Goal: Task Accomplishment & Management: Complete application form

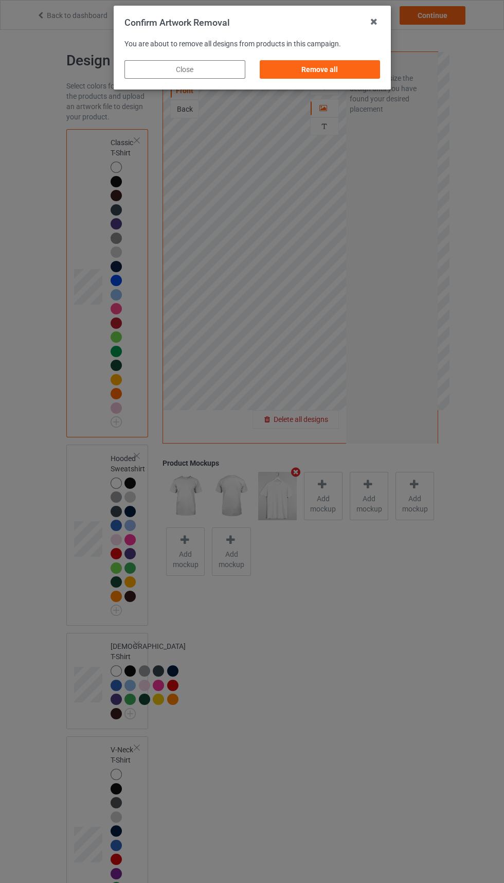
click at [352, 63] on div "Remove all" at bounding box center [319, 69] width 121 height 19
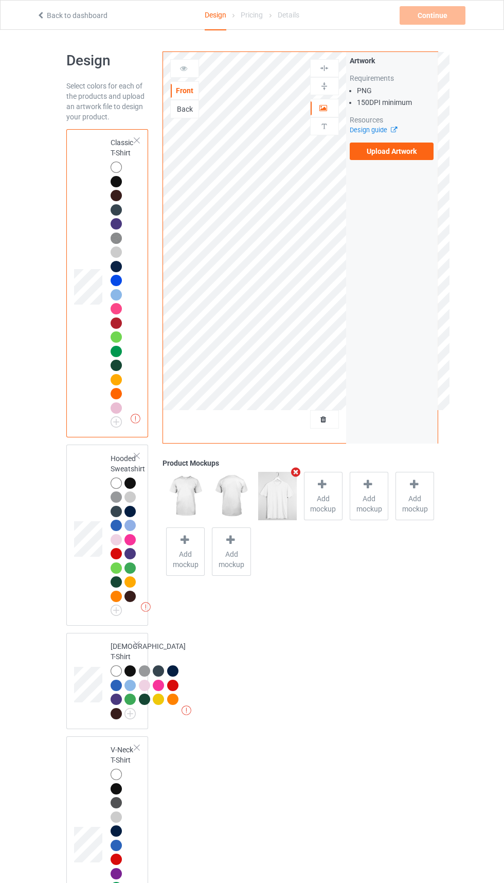
click at [392, 175] on div "Artwork Requirements PNG 150 DPI minimum Resources Design guide Upload Artwork" at bounding box center [392, 247] width 92 height 391
click at [420, 154] on label "Upload Artwork" at bounding box center [392, 150] width 84 height 17
click at [0, 0] on input "Upload Artwork" at bounding box center [0, 0] width 0 height 0
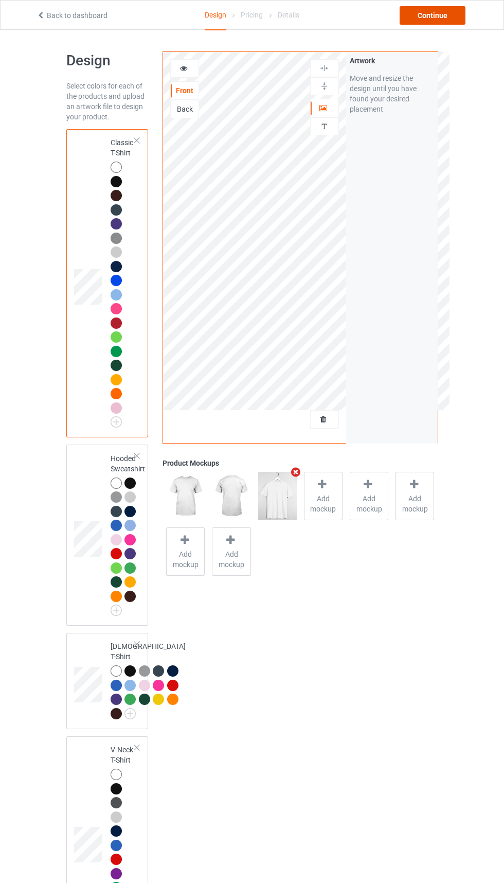
click at [436, 14] on div "Continue" at bounding box center [433, 15] width 66 height 19
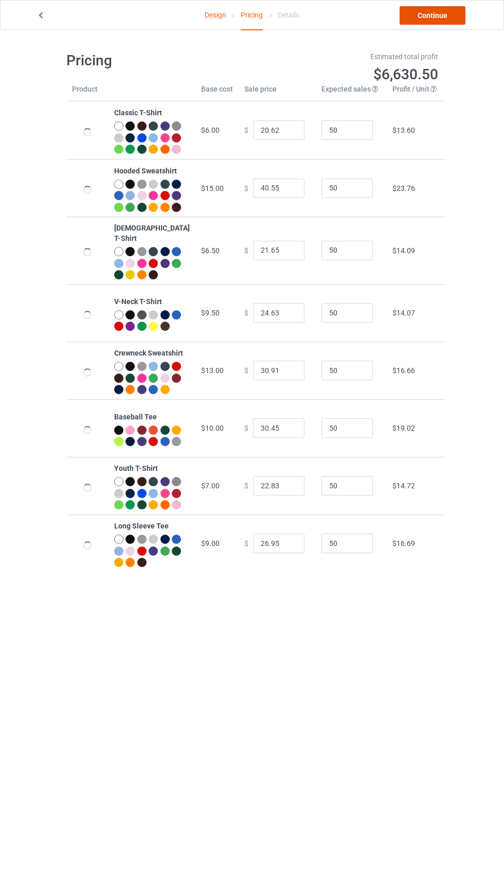
click at [421, 23] on link "Continue" at bounding box center [433, 15] width 66 height 19
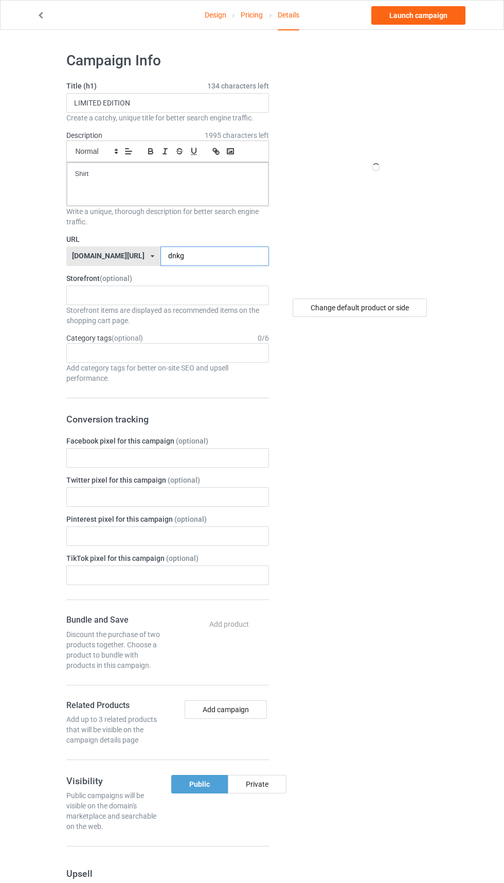
click at [199, 256] on input "dnkg" at bounding box center [214, 256] width 109 height 20
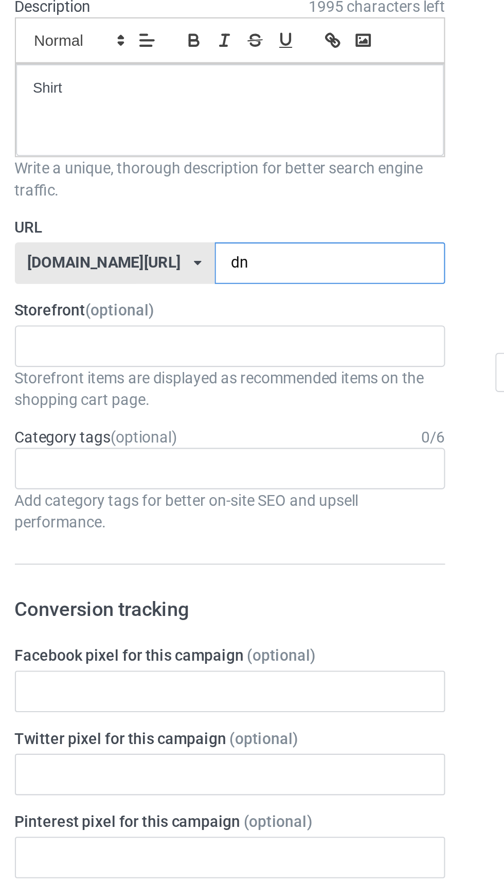
type input "d"
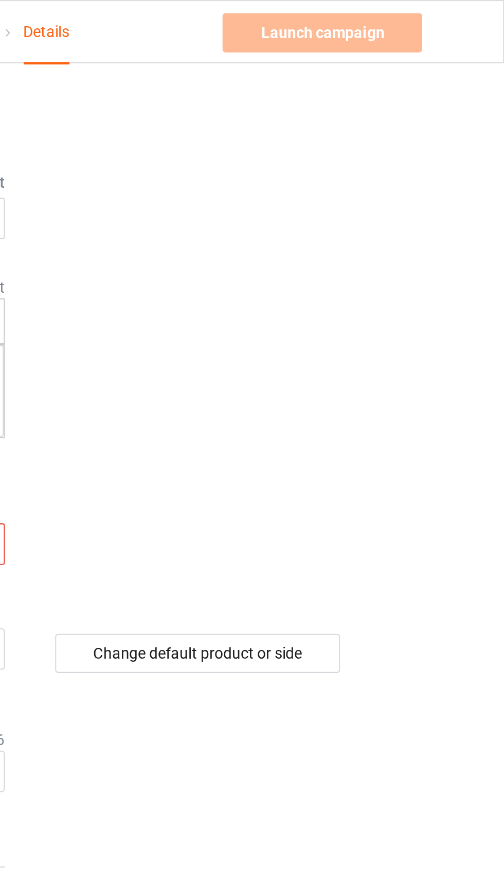
click at [441, 19] on div "Launch campaign Invalid campaign URL" at bounding box center [419, 15] width 96 height 19
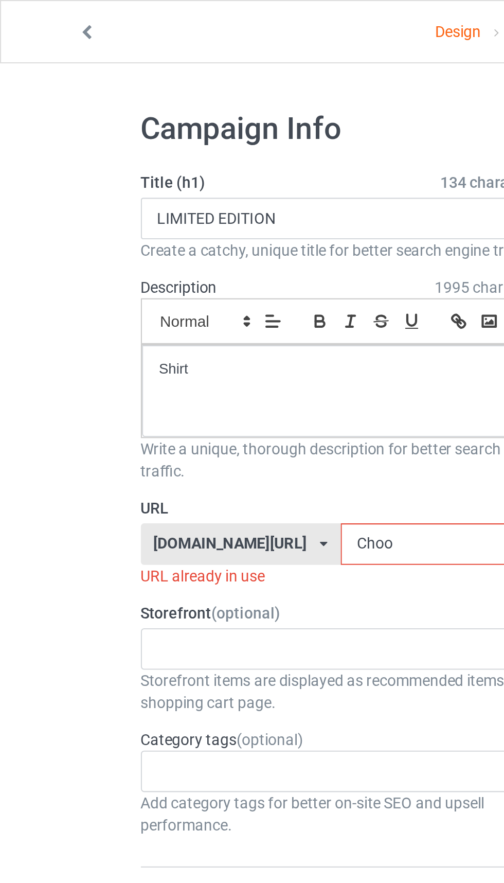
click at [174, 253] on input "Choo" at bounding box center [214, 256] width 109 height 20
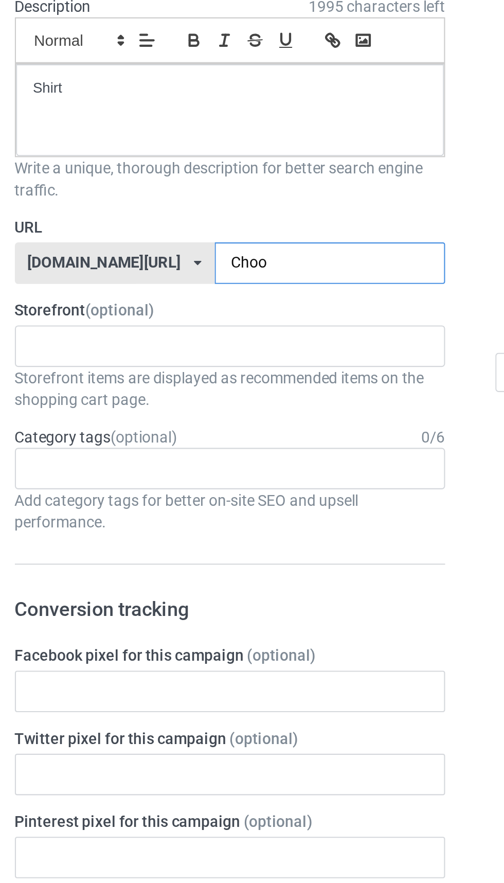
type input "Choo6"
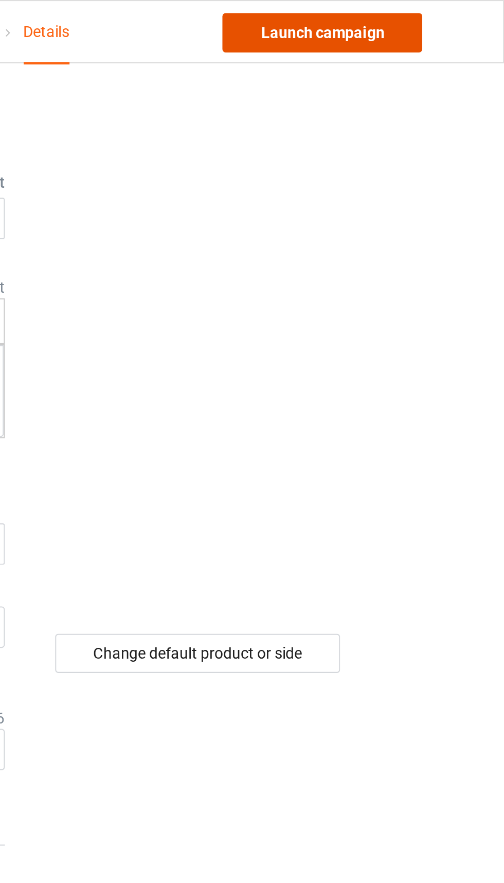
click at [437, 18] on link "Launch campaign" at bounding box center [418, 15] width 94 height 19
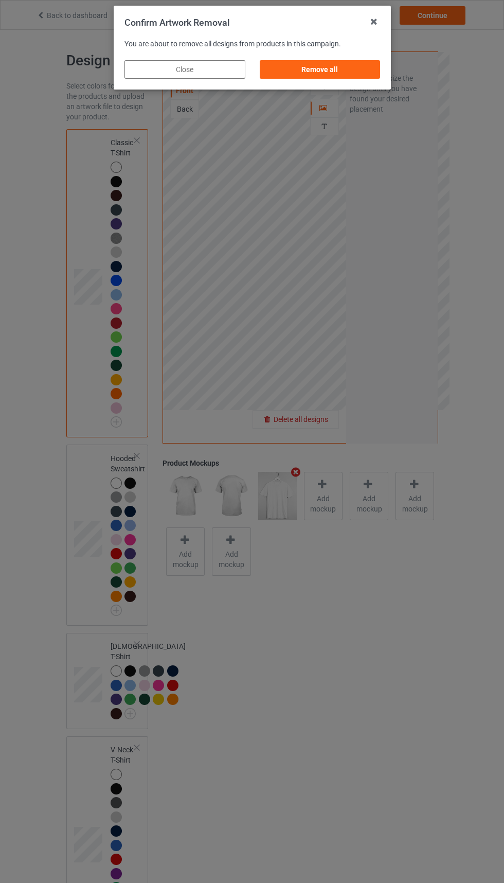
click at [324, 75] on div "Remove all" at bounding box center [319, 69] width 121 height 19
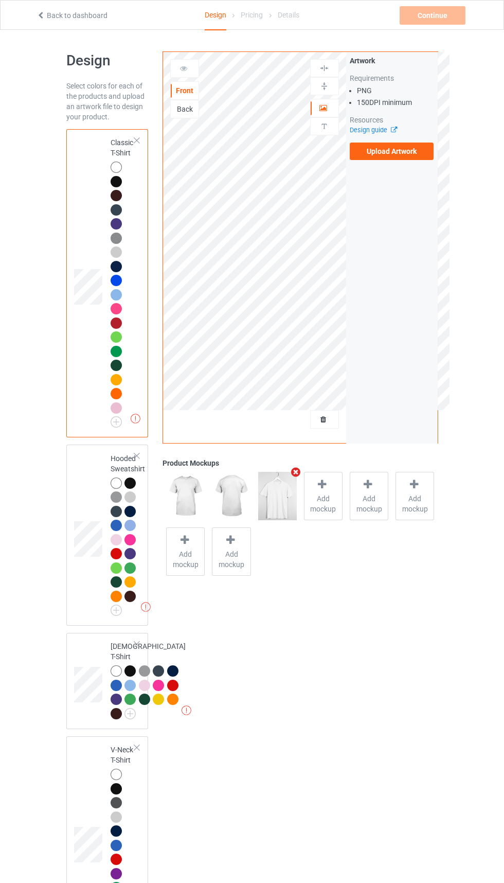
click at [417, 146] on label "Upload Artwork" at bounding box center [392, 150] width 84 height 17
click at [0, 0] on input "Upload Artwork" at bounding box center [0, 0] width 0 height 0
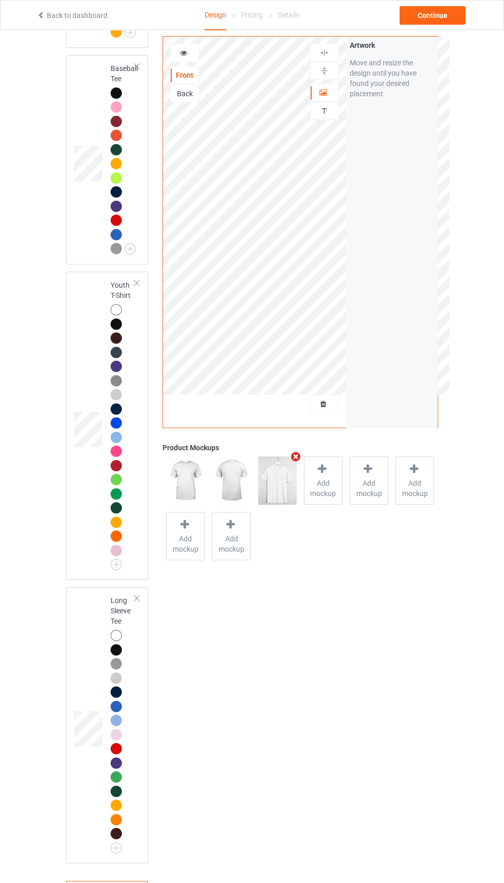
scroll to position [1229, 0]
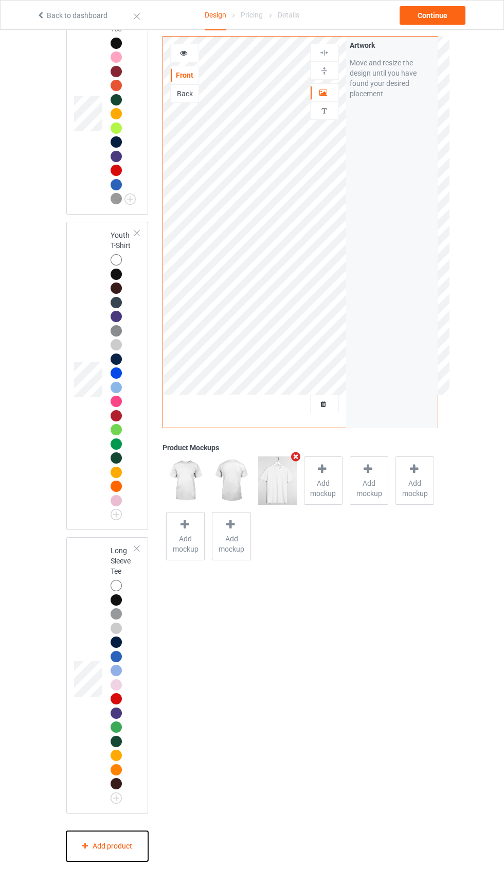
click at [123, 861] on div "Add product" at bounding box center [107, 846] width 82 height 30
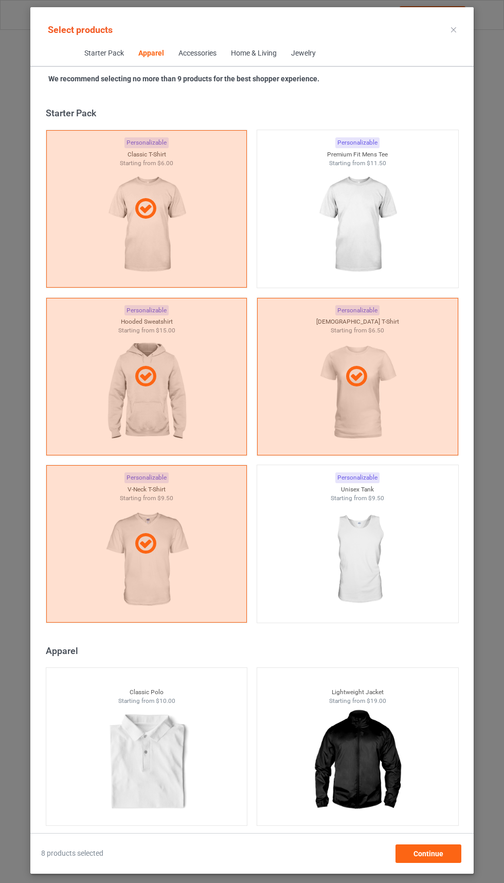
scroll to position [1179, 0]
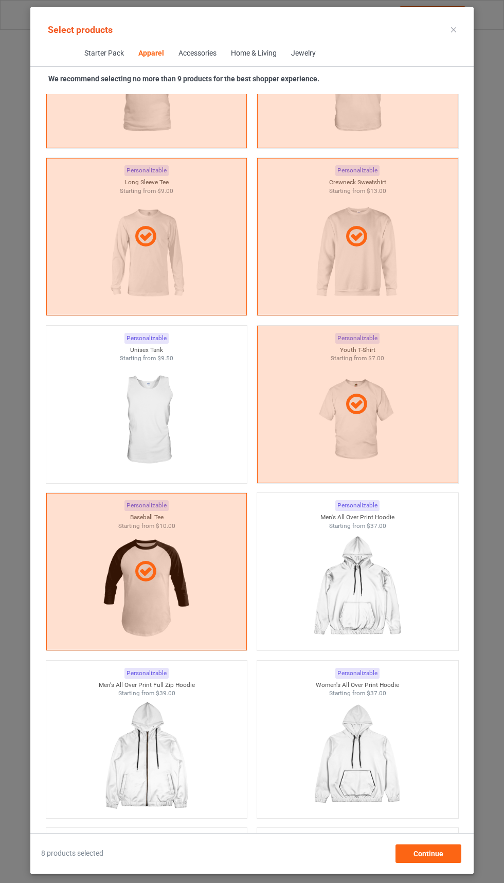
click at [172, 414] on img at bounding box center [146, 420] width 92 height 115
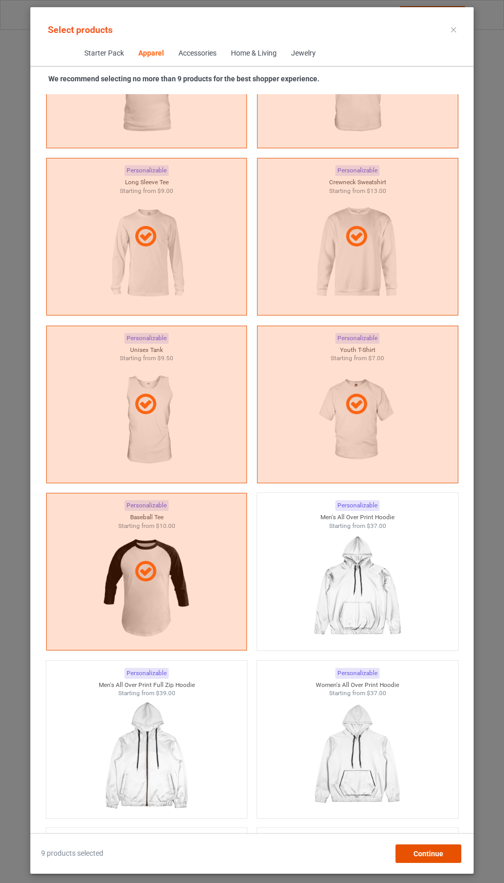
click at [428, 857] on span "Continue" at bounding box center [429, 853] width 30 height 8
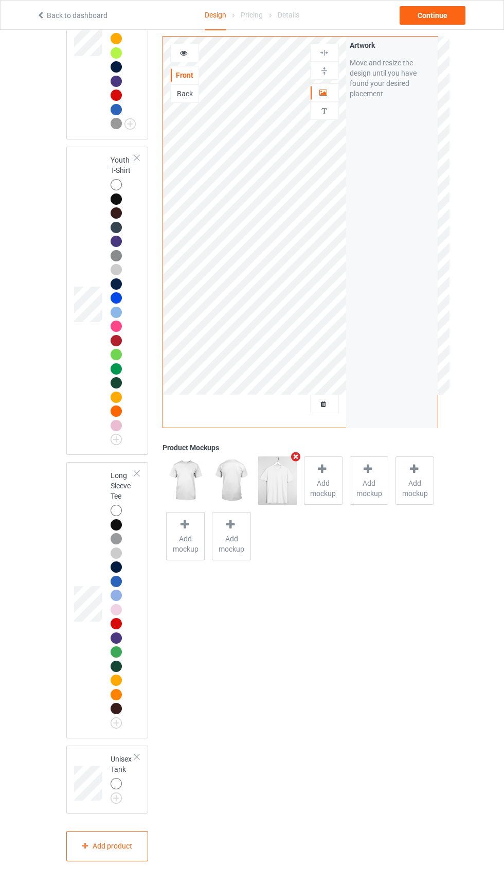
scroll to position [1305, 0]
click at [120, 792] on div at bounding box center [118, 785] width 14 height 14
click at [118, 789] on div at bounding box center [116, 783] width 11 height 11
click at [121, 792] on div at bounding box center [118, 785] width 14 height 14
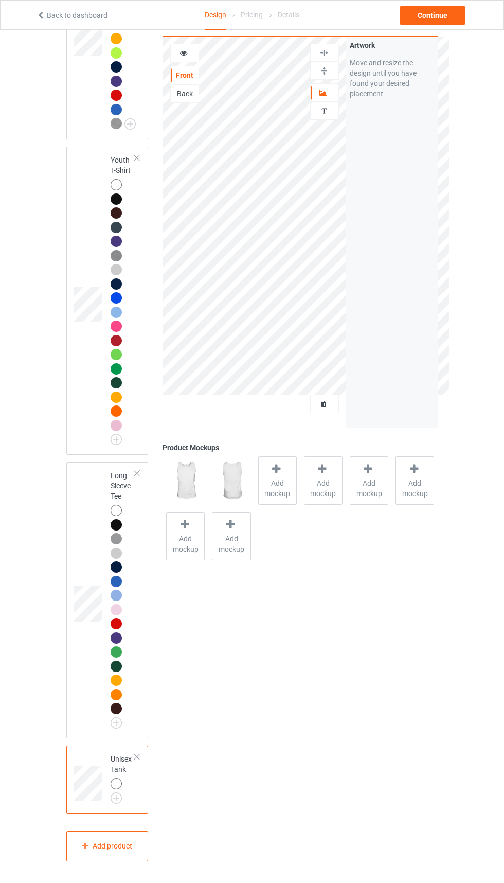
click at [123, 792] on div at bounding box center [118, 785] width 14 height 14
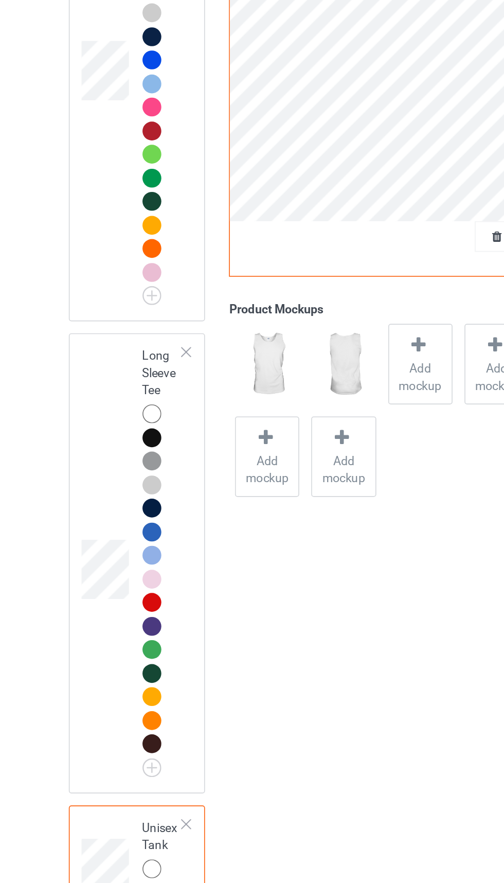
scroll to position [1304, 0]
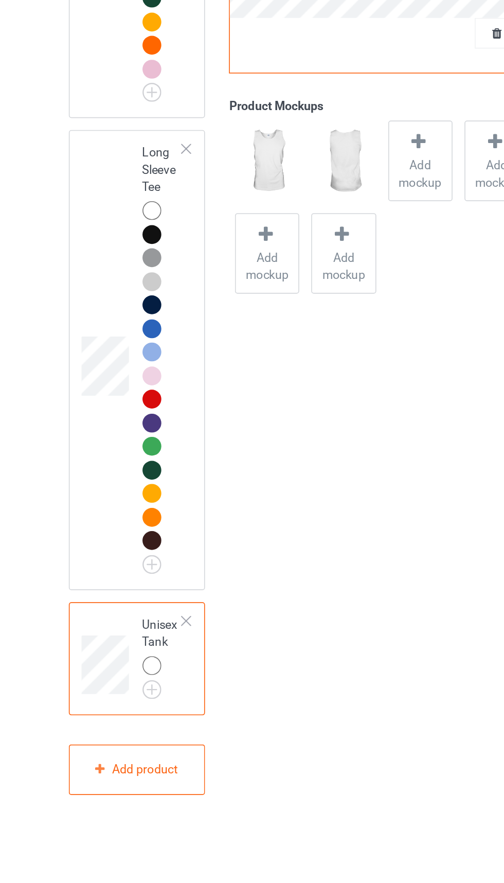
click at [0, 0] on img at bounding box center [0, 0] width 0 height 0
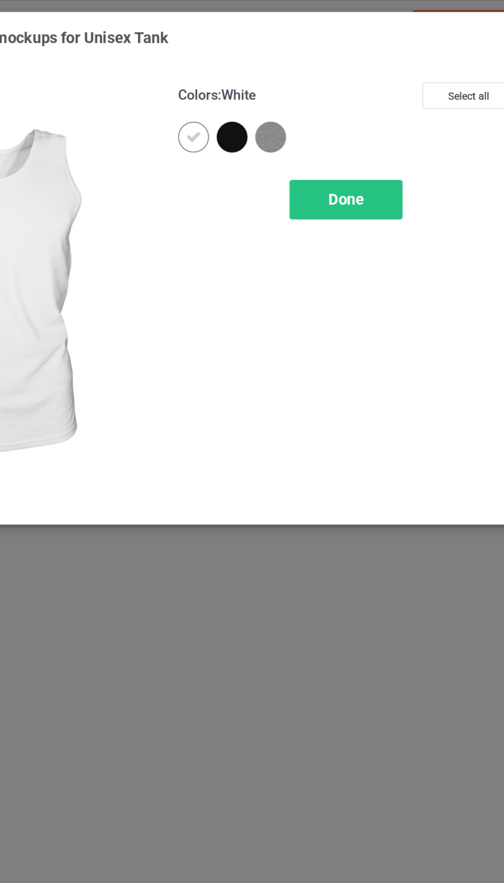
scroll to position [1336, 0]
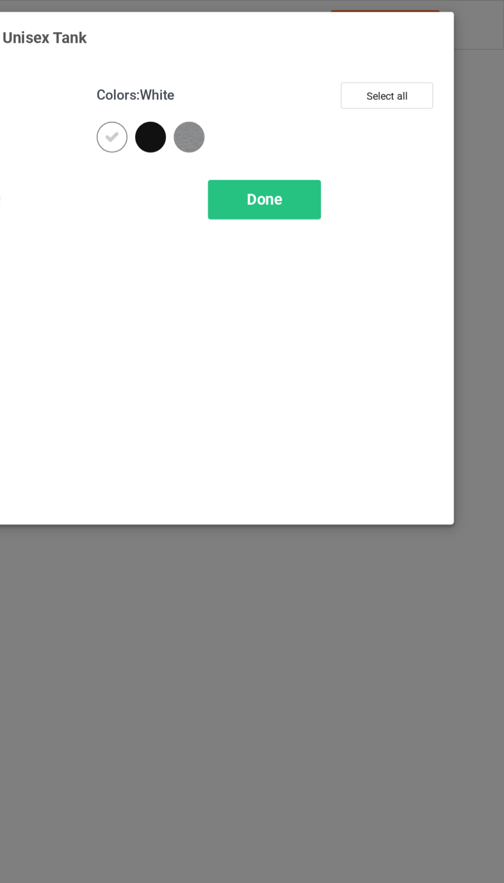
click at [298, 77] on div at bounding box center [291, 82] width 19 height 19
click at [324, 78] on div at bounding box center [317, 84] width 23 height 23
click at [374, 115] on div "Done" at bounding box center [360, 120] width 68 height 24
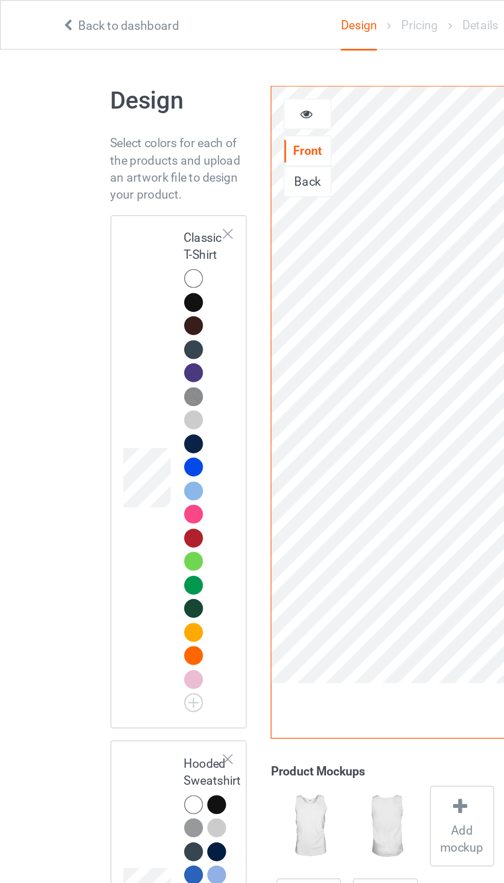
click at [78, 377] on td at bounding box center [89, 283] width 31 height 300
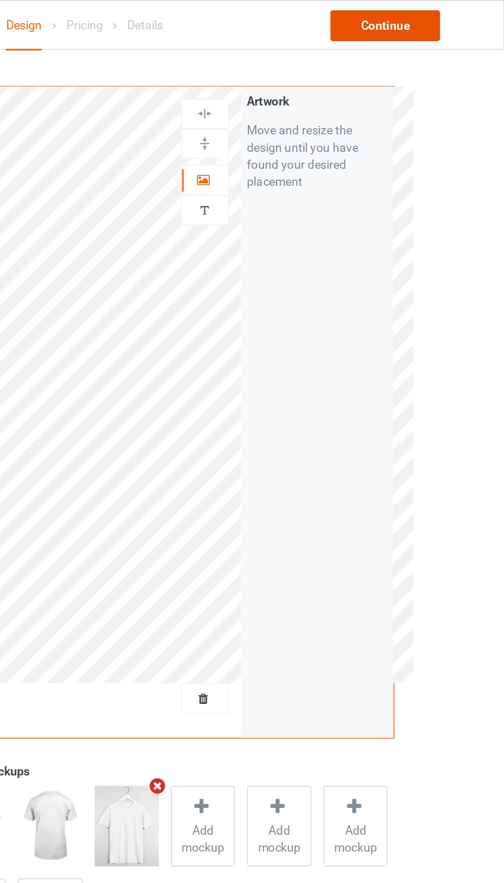
click at [452, 22] on div "Continue" at bounding box center [433, 15] width 66 height 19
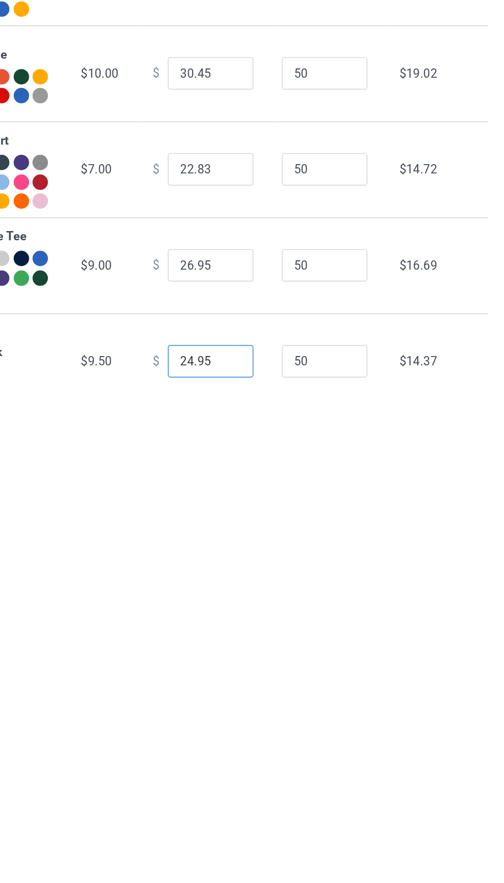
click at [257, 611] on input "24.95" at bounding box center [278, 601] width 51 height 20
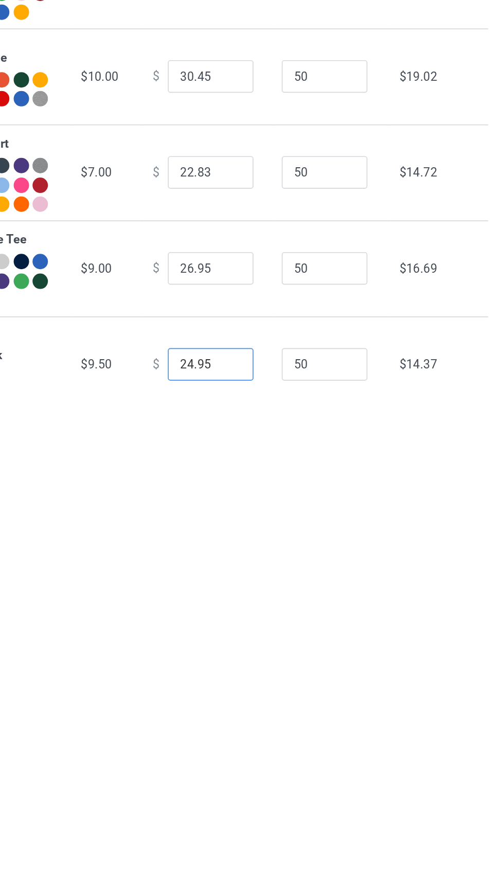
click at [253, 581] on input "24.95" at bounding box center [278, 572] width 51 height 20
click at [255, 581] on input "24.95" at bounding box center [278, 572] width 51 height 20
click at [267, 581] on input "23.95" at bounding box center [278, 572] width 51 height 20
click at [261, 581] on input "23.95" at bounding box center [278, 572] width 51 height 20
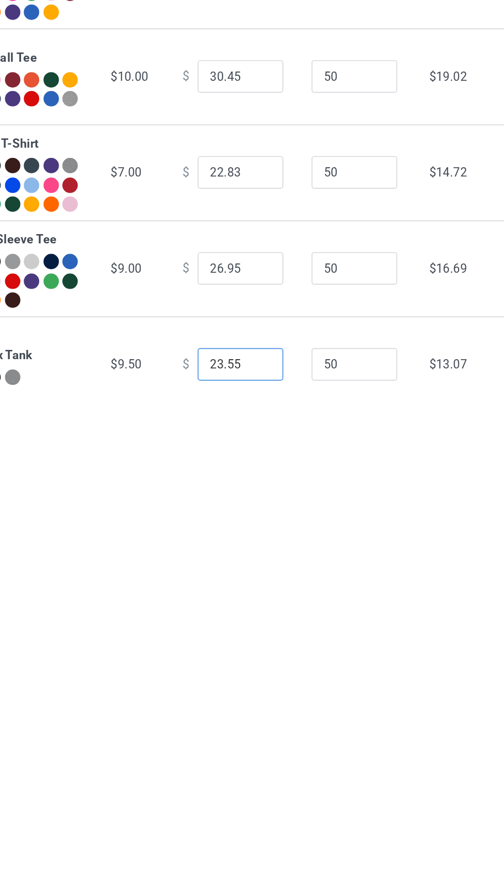
click at [253, 581] on input "23.55" at bounding box center [278, 572] width 51 height 20
click at [258, 581] on input "23.55" at bounding box center [278, 572] width 51 height 20
click at [253, 581] on input "23.55" at bounding box center [278, 572] width 51 height 20
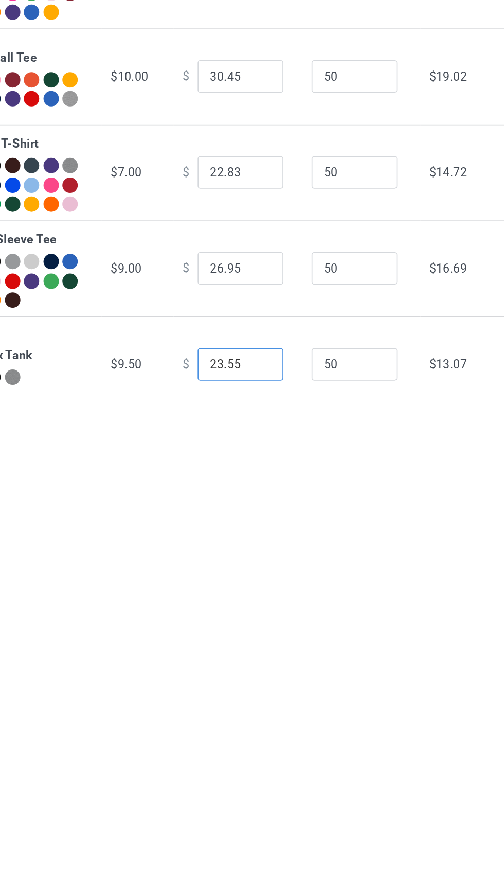
click at [255, 581] on input "23.55" at bounding box center [278, 572] width 51 height 20
type input "22.55"
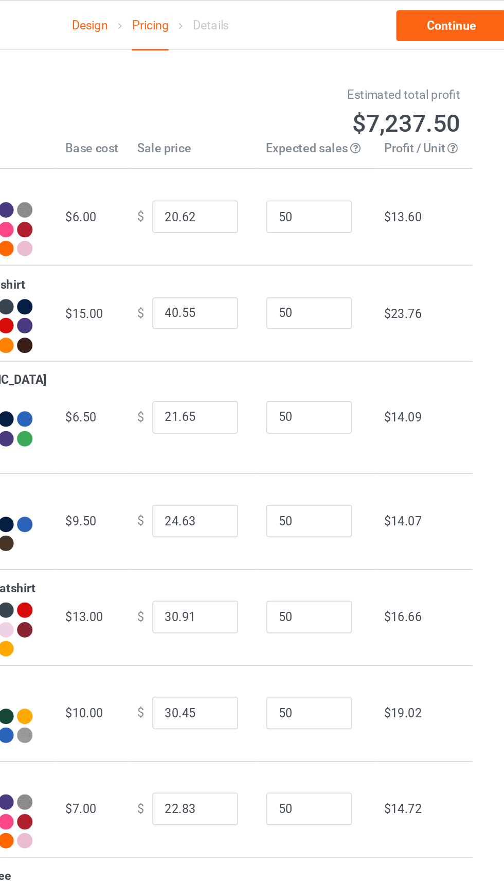
scroll to position [0, 0]
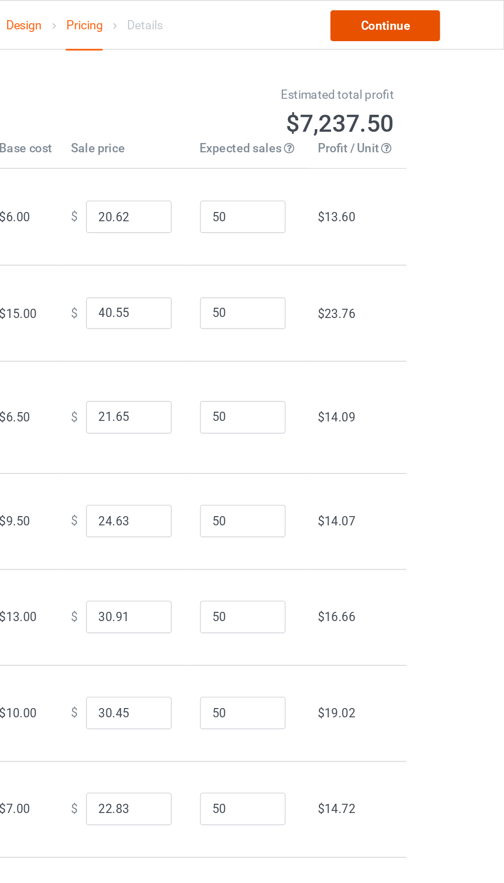
click at [435, 18] on link "Continue" at bounding box center [433, 15] width 66 height 19
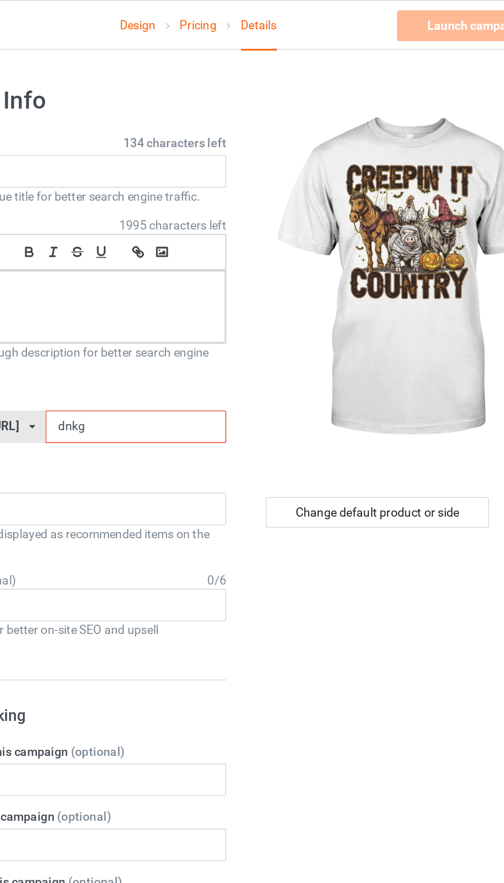
click at [209, 257] on input "dnkg" at bounding box center [214, 256] width 109 height 20
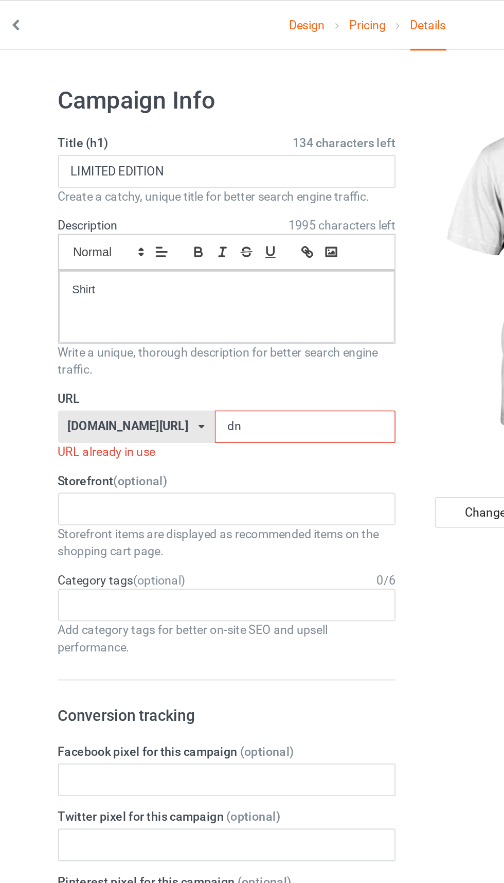
type input "d"
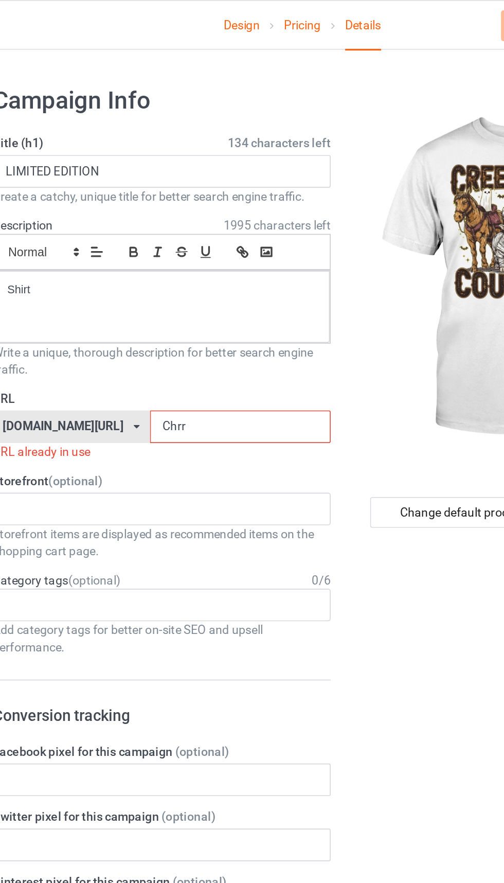
type input "Chrr1"
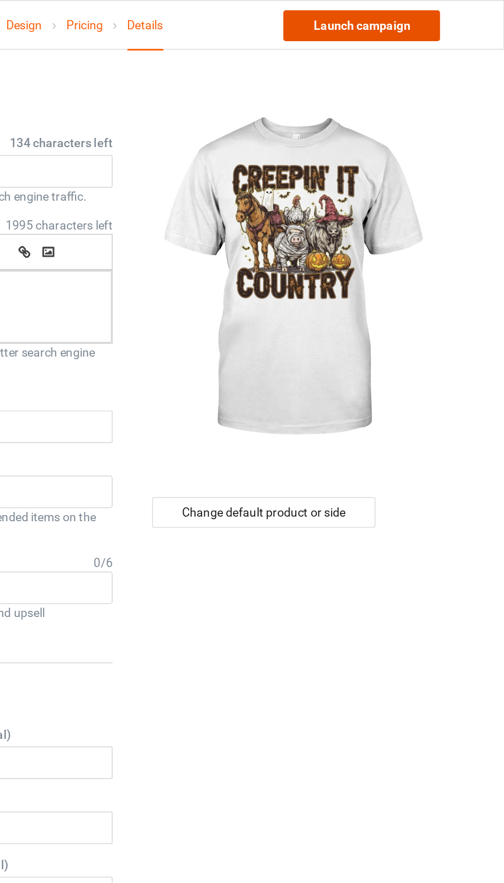
click at [406, 14] on link "Launch campaign" at bounding box center [418, 15] width 94 height 19
